Goal: Task Accomplishment & Management: Manage account settings

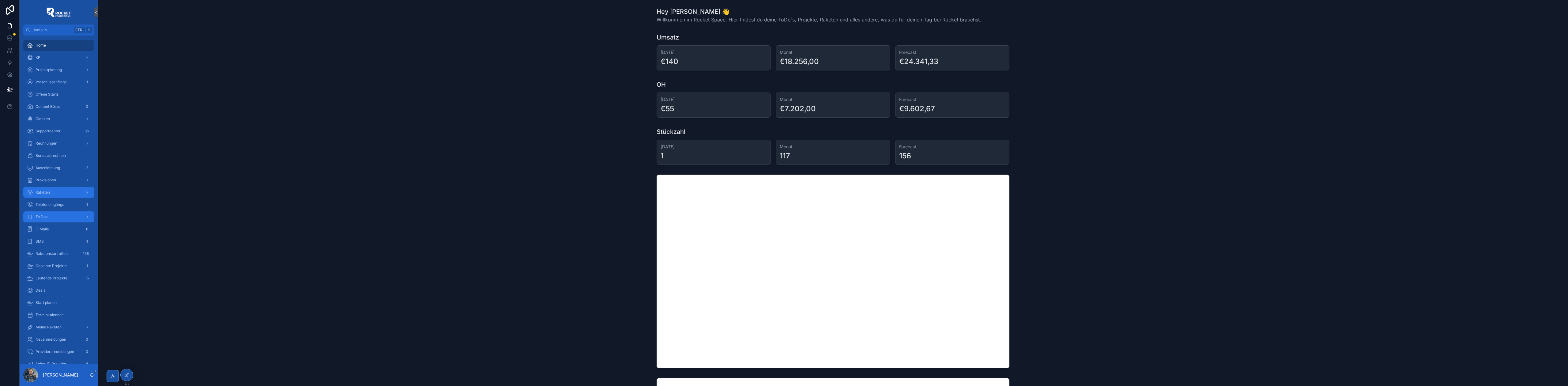
drag, startPoint x: 57, startPoint y: 216, endPoint x: 57, endPoint y: 187, distance: 29.0
click at [57, 216] on div "To Dos" at bounding box center [58, 217] width 64 height 10
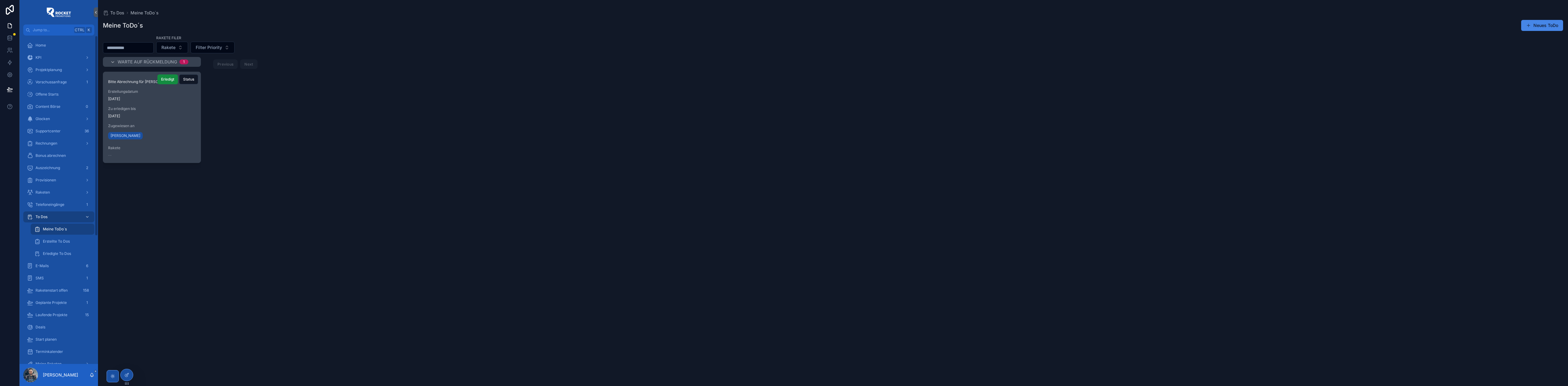
click at [167, 119] on div "Bitte Abrechnung für [PERSON_NAME] erstellen Erstellungsdatum [DATE] Zu erledig…" at bounding box center [152, 117] width 97 height 91
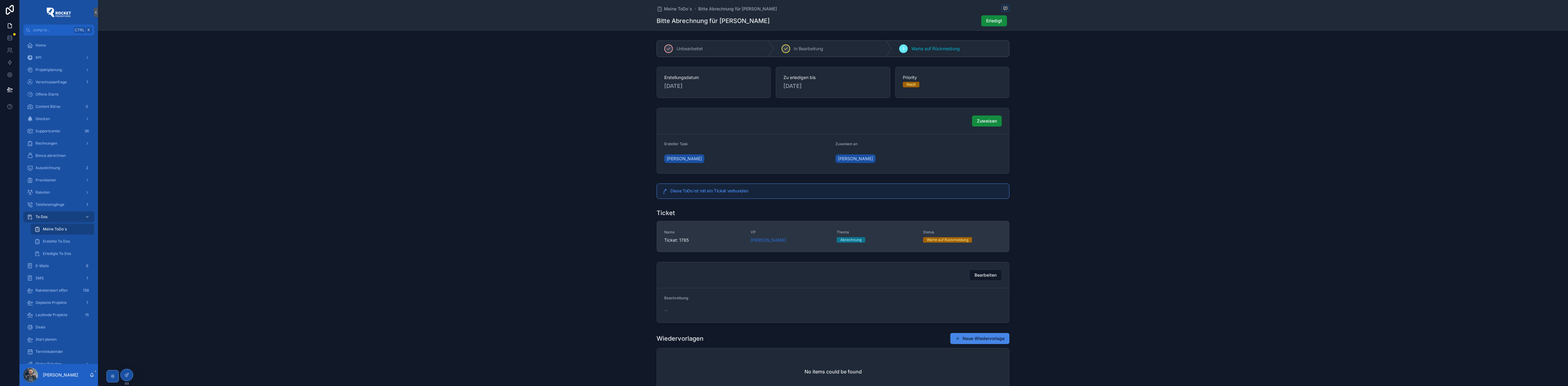
click at [817, 230] on link "Name Ticket: 1785 VP [PERSON_NAME] Thema Abrechnung Status Warte auf Rückmeldung" at bounding box center [833, 236] width 352 height 30
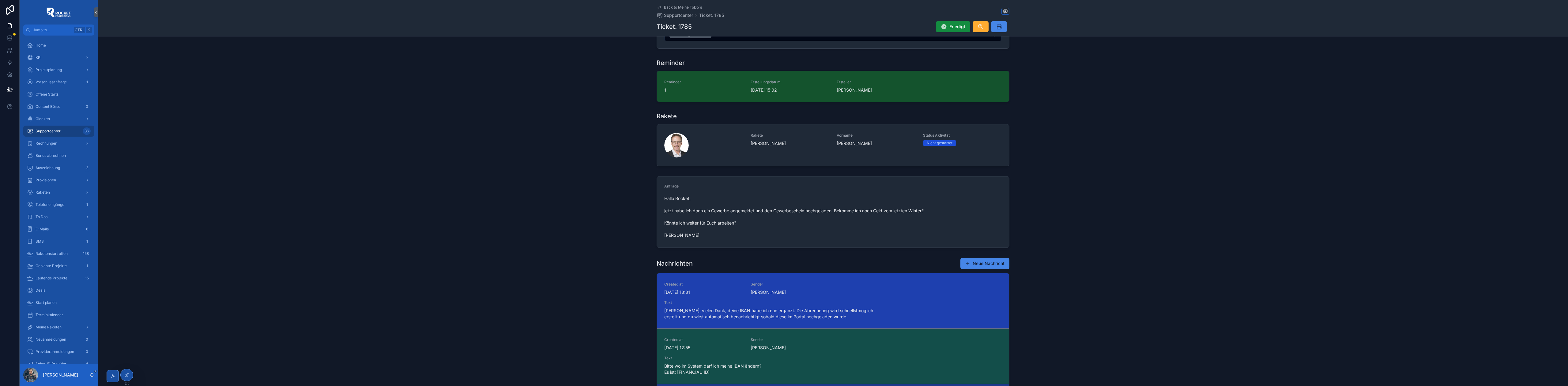
scroll to position [82, 0]
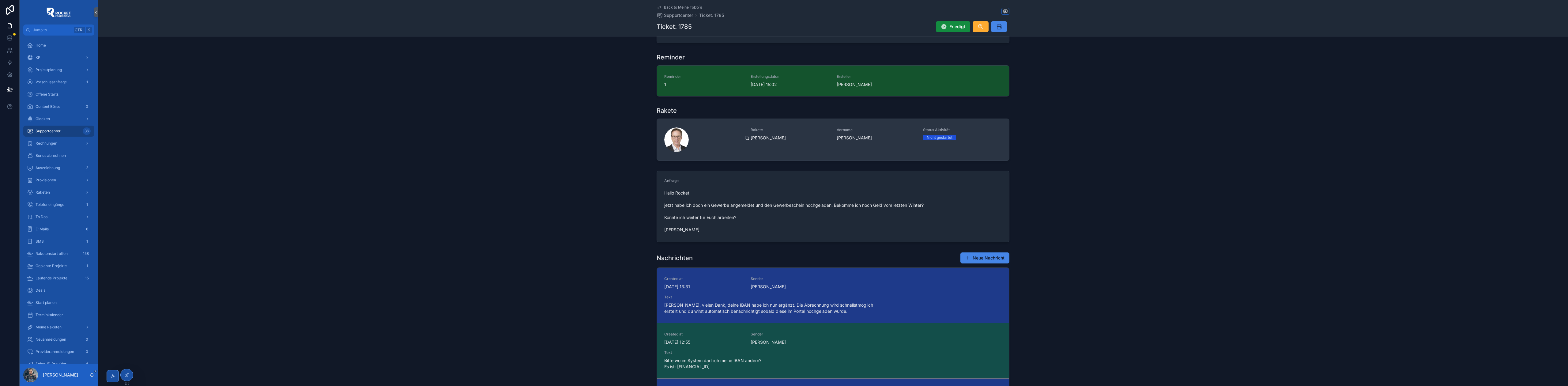
click at [745, 138] on icon "scrollable content" at bounding box center [747, 138] width 5 height 5
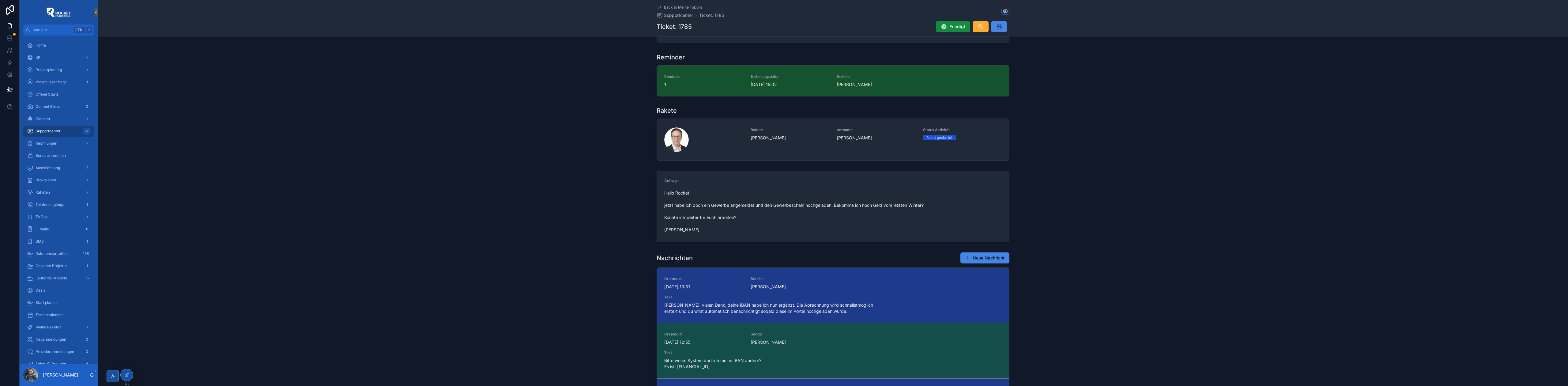
scroll to position [0, 0]
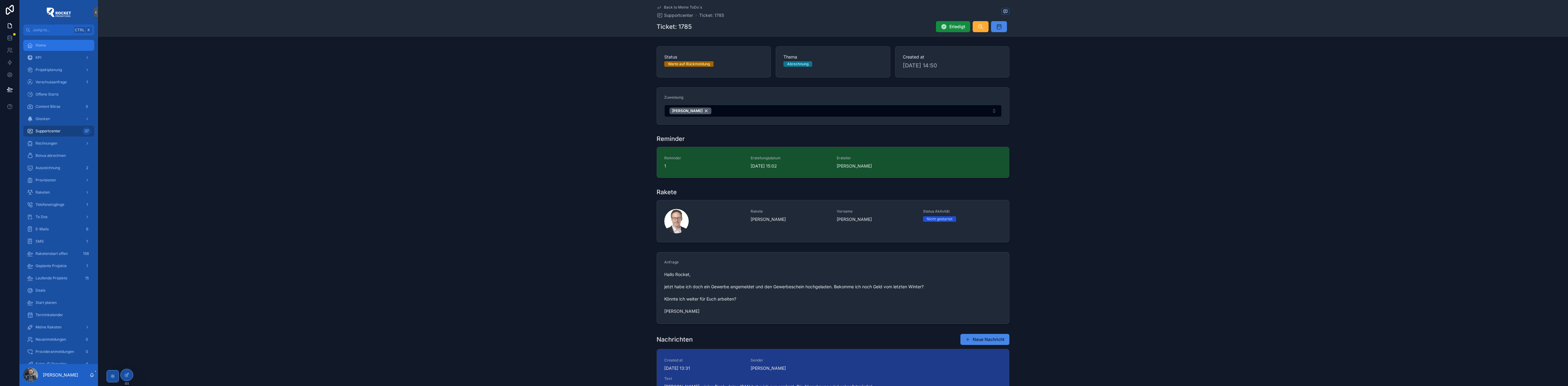
click at [53, 47] on div "Home" at bounding box center [58, 45] width 64 height 10
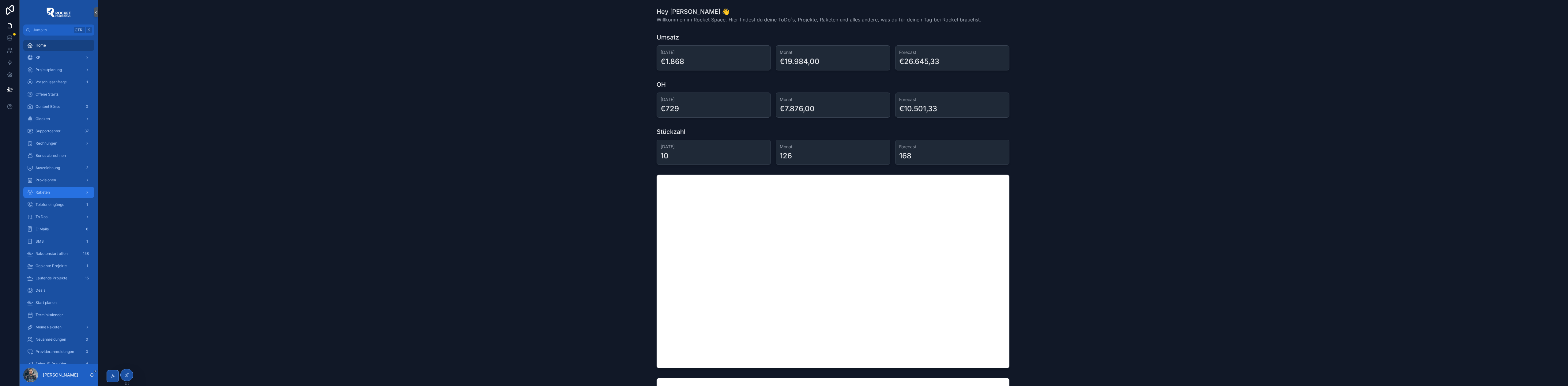
click at [67, 193] on div "Raketen" at bounding box center [58, 192] width 64 height 10
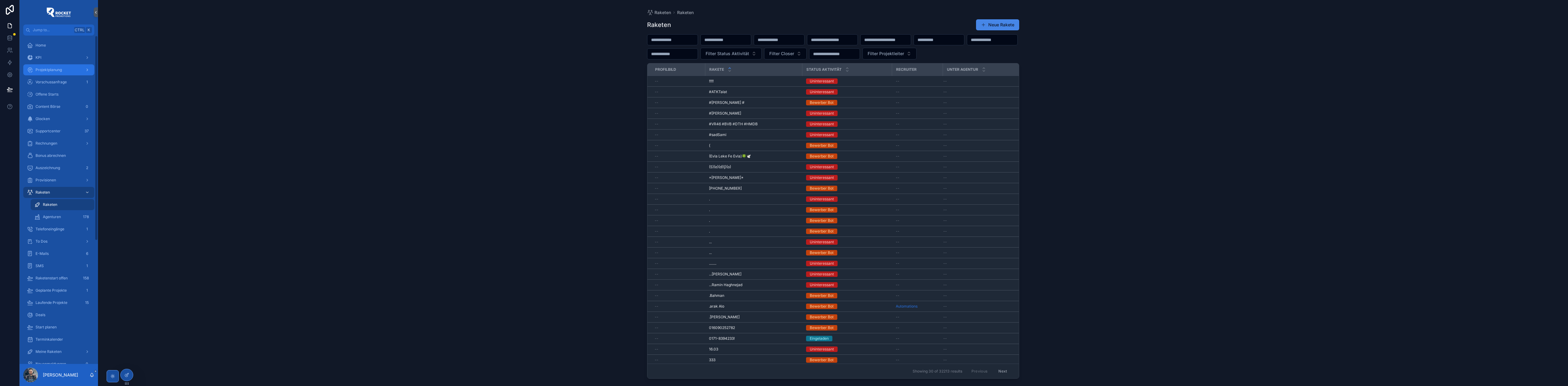
click at [52, 71] on span "Projektplanung" at bounding box center [48, 70] width 26 height 5
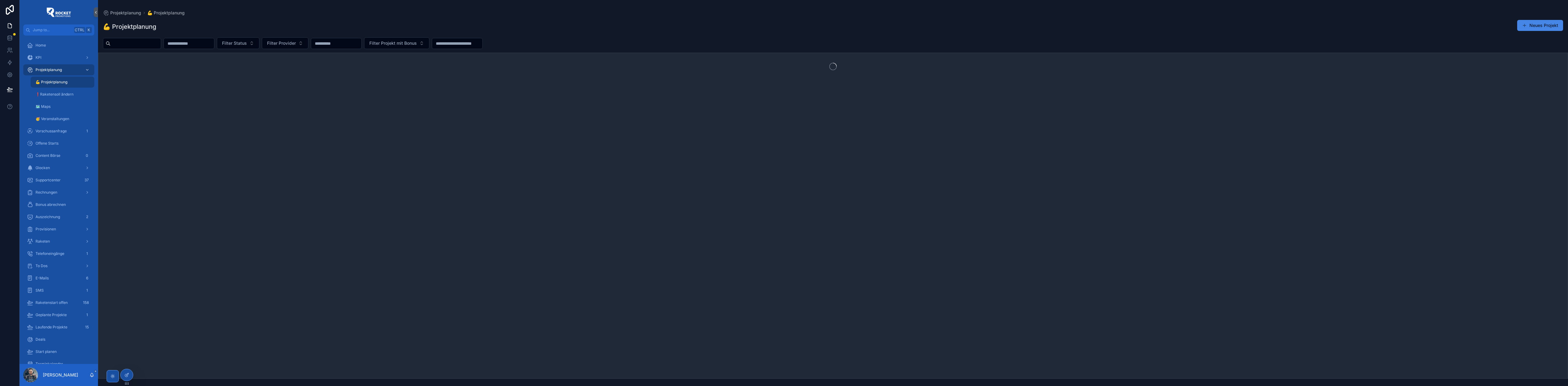
click at [158, 44] on input "scrollable content" at bounding box center [136, 43] width 51 height 9
paste input "**********"
type input "**********"
click at [199, 29] on div "💪 Projektplanung Neues Projekt" at bounding box center [833, 26] width 1460 height 14
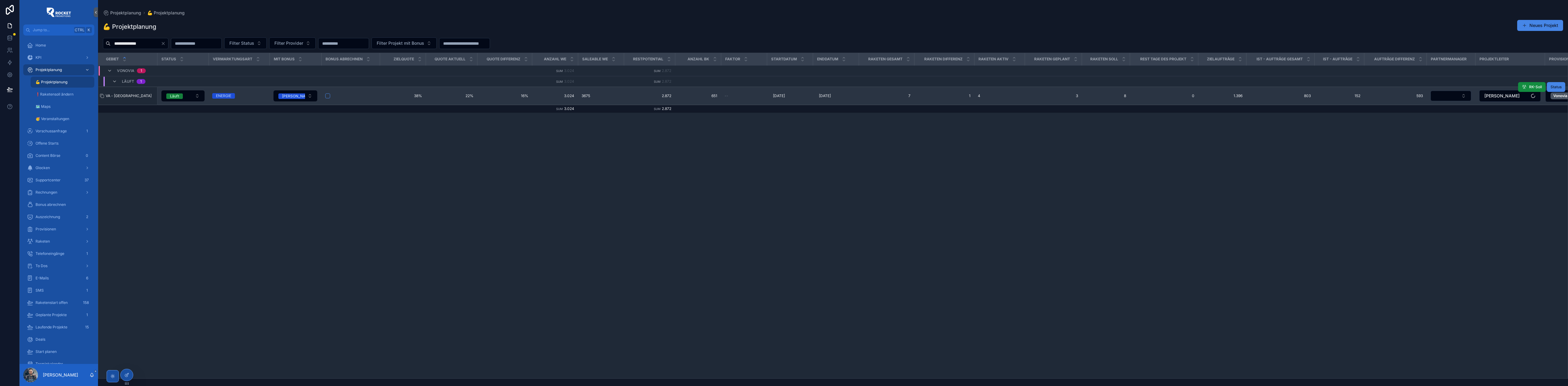
click at [133, 97] on span "VA - [GEOGRAPHIC_DATA]" at bounding box center [128, 96] width 46 height 5
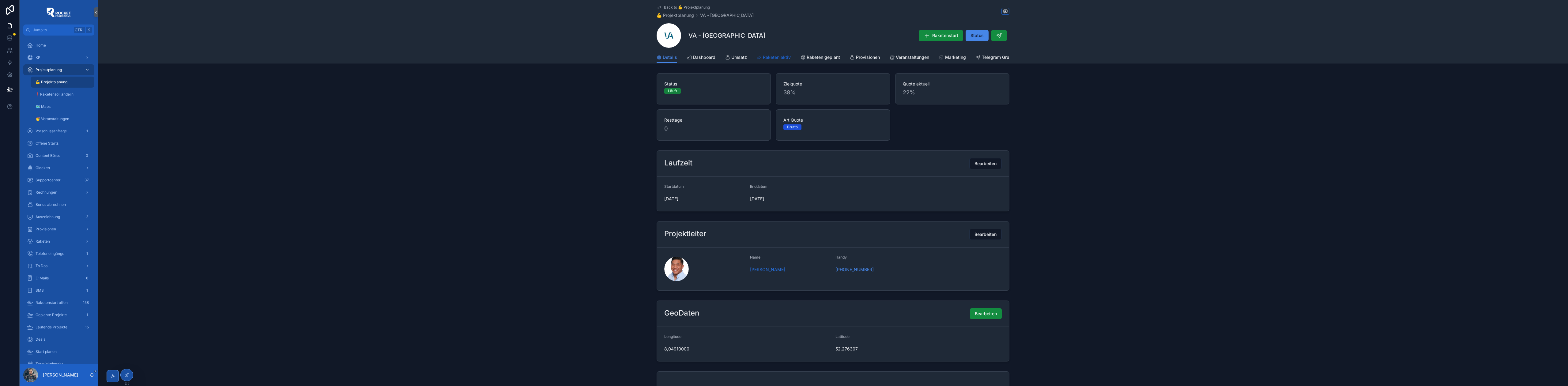
click at [772, 58] on span "Raketen aktiv" at bounding box center [777, 57] width 28 height 6
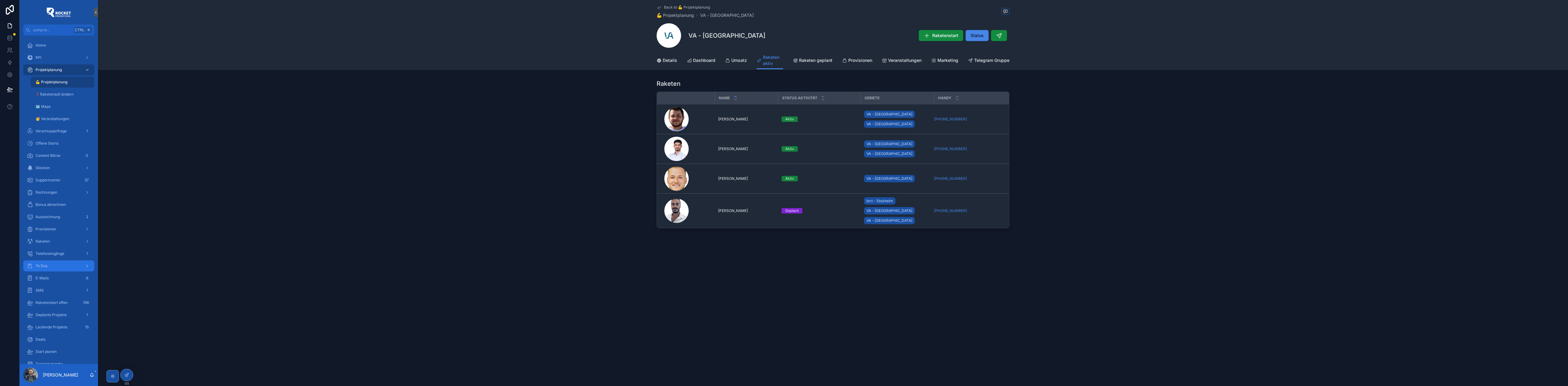
click at [65, 267] on div "To Dos" at bounding box center [58, 266] width 64 height 10
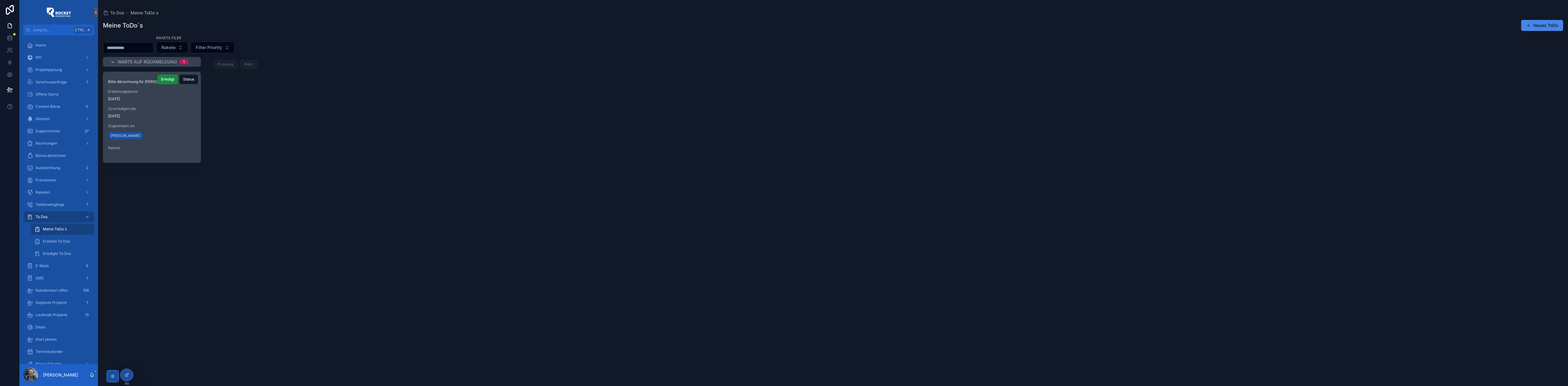
click at [145, 121] on div "Bitte Abrechnung für [PERSON_NAME] erstellen Erstellungsdatum [DATE] Zu erledig…" at bounding box center [152, 117] width 97 height 91
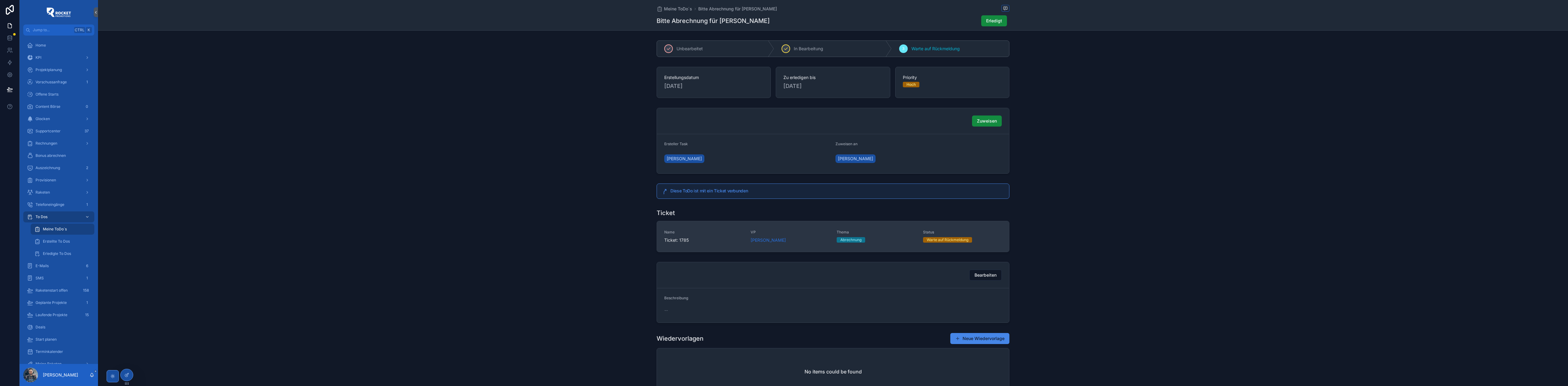
click at [811, 240] on div "[PERSON_NAME]" at bounding box center [790, 240] width 79 height 6
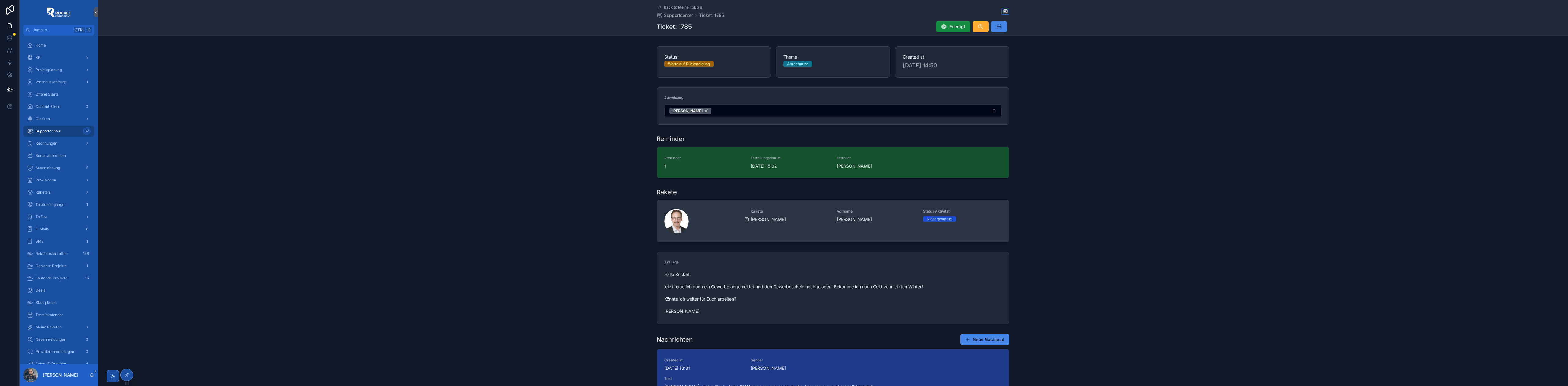
click at [746, 220] on icon "scrollable content" at bounding box center [747, 219] width 5 height 5
